Goal: Find specific page/section: Find specific page/section

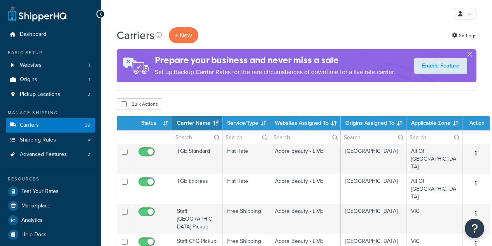
select select "15"
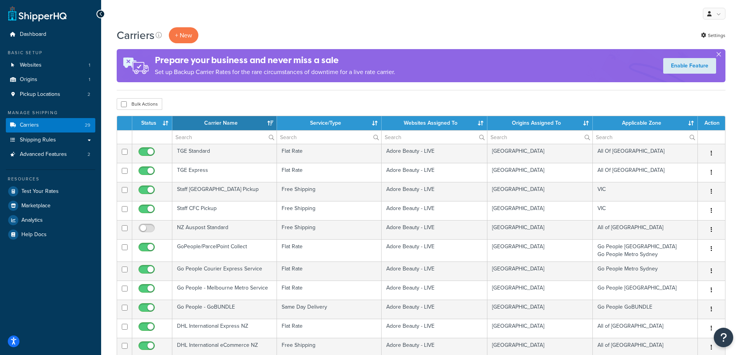
click at [492, 55] on button "button" at bounding box center [719, 56] width 2 height 2
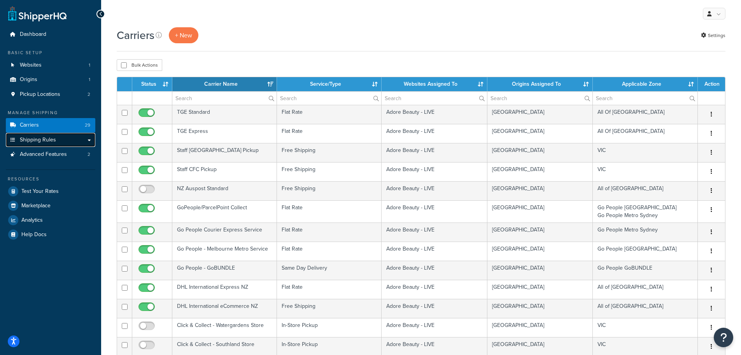
click at [43, 141] on span "Shipping Rules" at bounding box center [38, 140] width 36 height 7
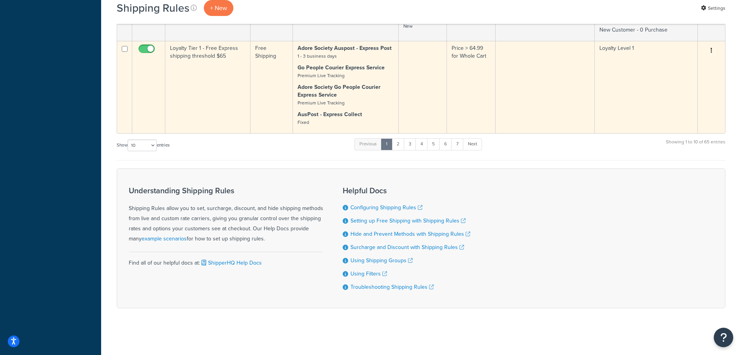
scroll to position [688, 0]
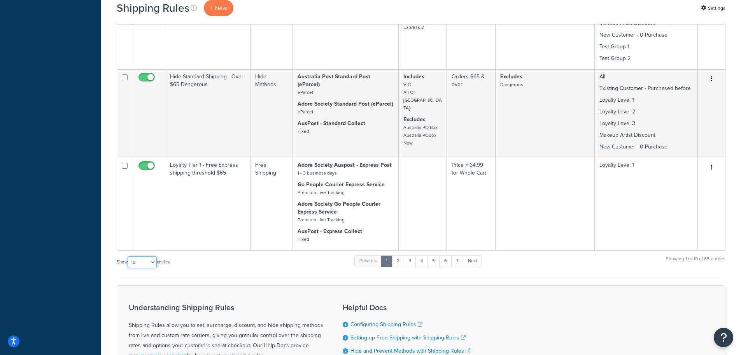
click at [153, 261] on select "10 15 25 50 100 1000" at bounding box center [142, 262] width 29 height 12
select select "1000"
click at [128, 256] on select "10 15 25 50 100 1000" at bounding box center [142, 262] width 29 height 12
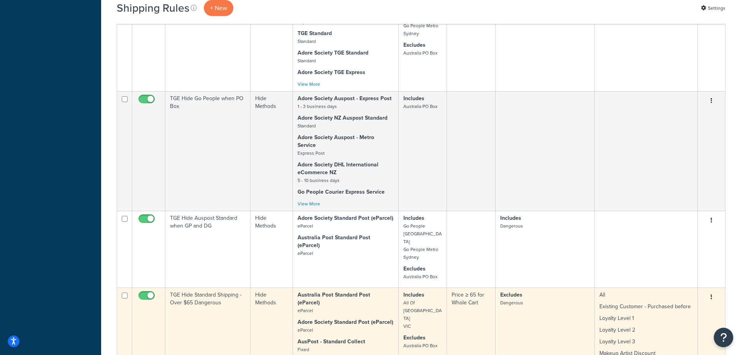
scroll to position [4694, 0]
